Goal: Task Accomplishment & Management: Manage account settings

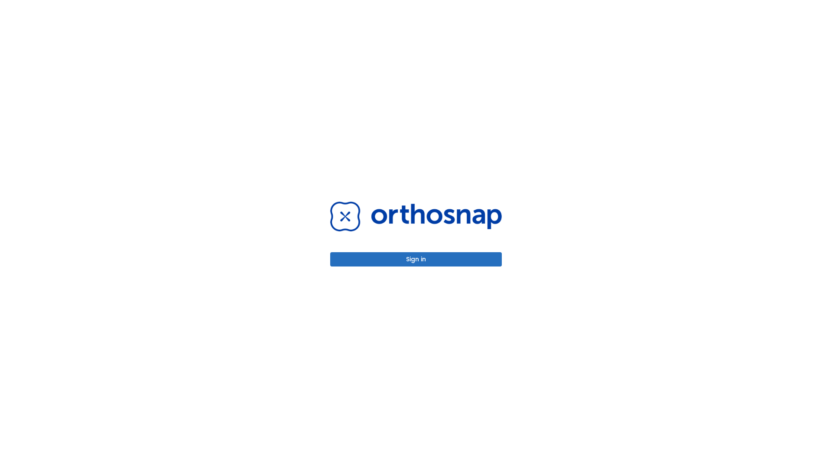
click at [416, 259] on button "Sign in" at bounding box center [416, 259] width 172 height 14
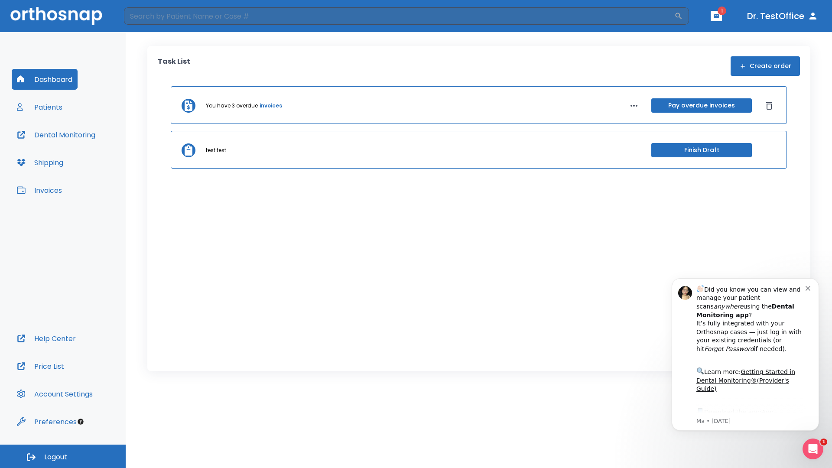
click at [63, 457] on span "Logout" at bounding box center [55, 458] width 23 height 10
